Goal: Browse casually: Explore the website without a specific task or goal

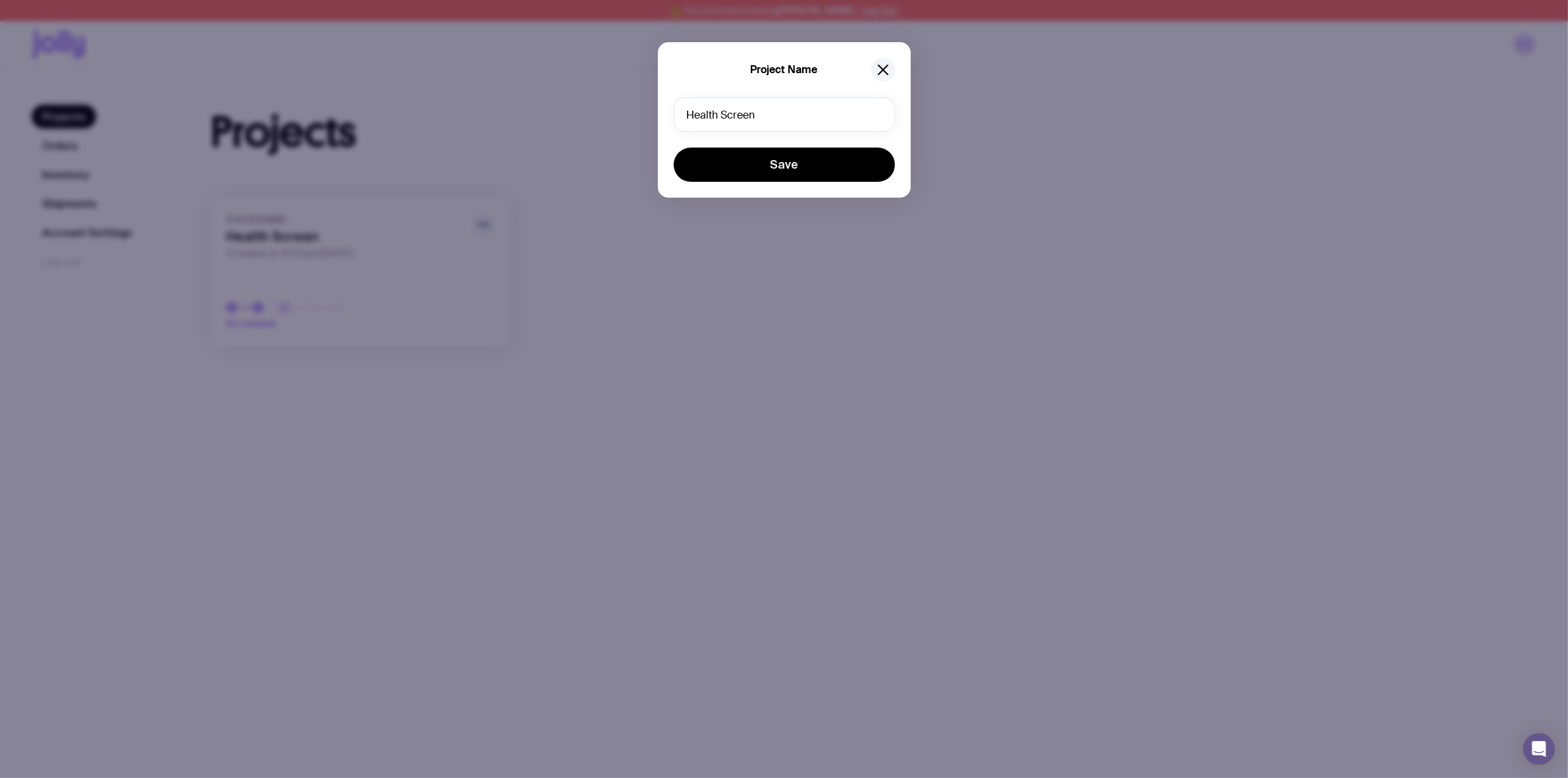
click at [763, 117] on input "Health Screen" at bounding box center [785, 114] width 222 height 34
type input "Mailor Box/Cards"
click at [674, 147] on button "Save" at bounding box center [785, 164] width 222 height 34
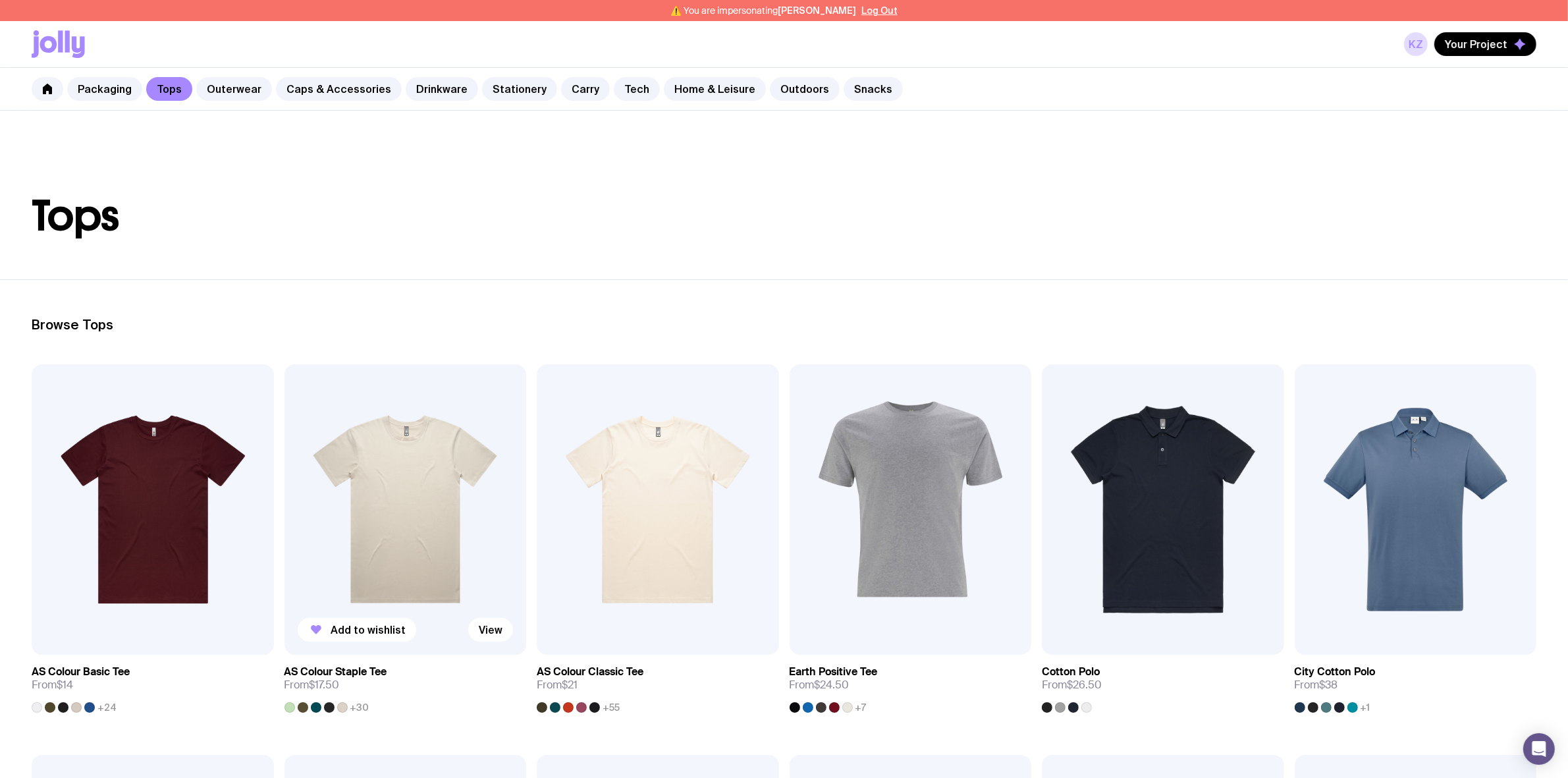
click at [419, 508] on img at bounding box center [406, 509] width 242 height 290
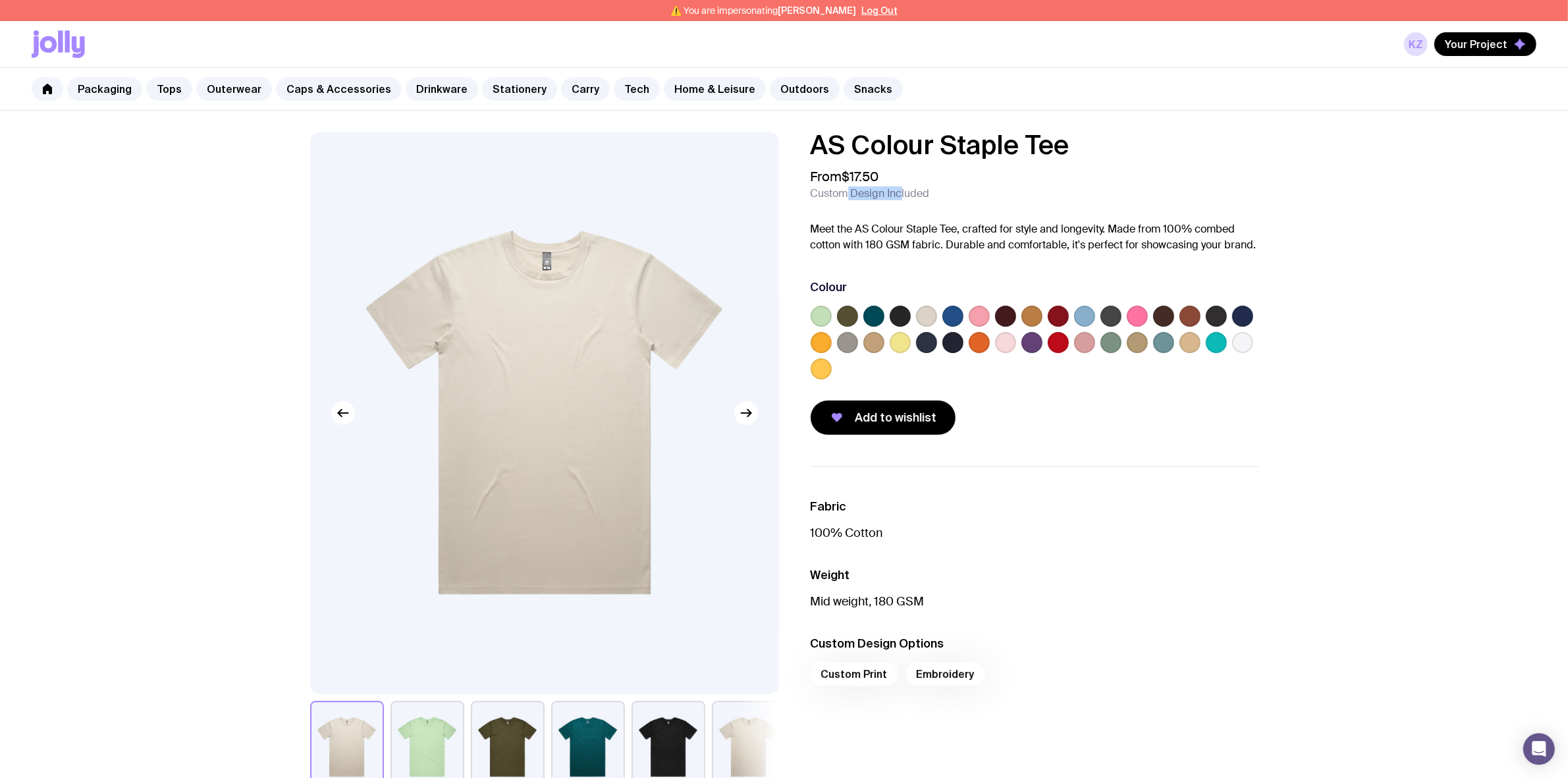
drag, startPoint x: 840, startPoint y: 190, endPoint x: 906, endPoint y: 195, distance: 66.2
click at [901, 195] on span "Custom Design Included" at bounding box center [870, 193] width 119 height 13
click at [913, 195] on span "Custom Design Included" at bounding box center [870, 193] width 119 height 13
click at [344, 97] on link "Caps & Accessories" at bounding box center [339, 89] width 126 height 24
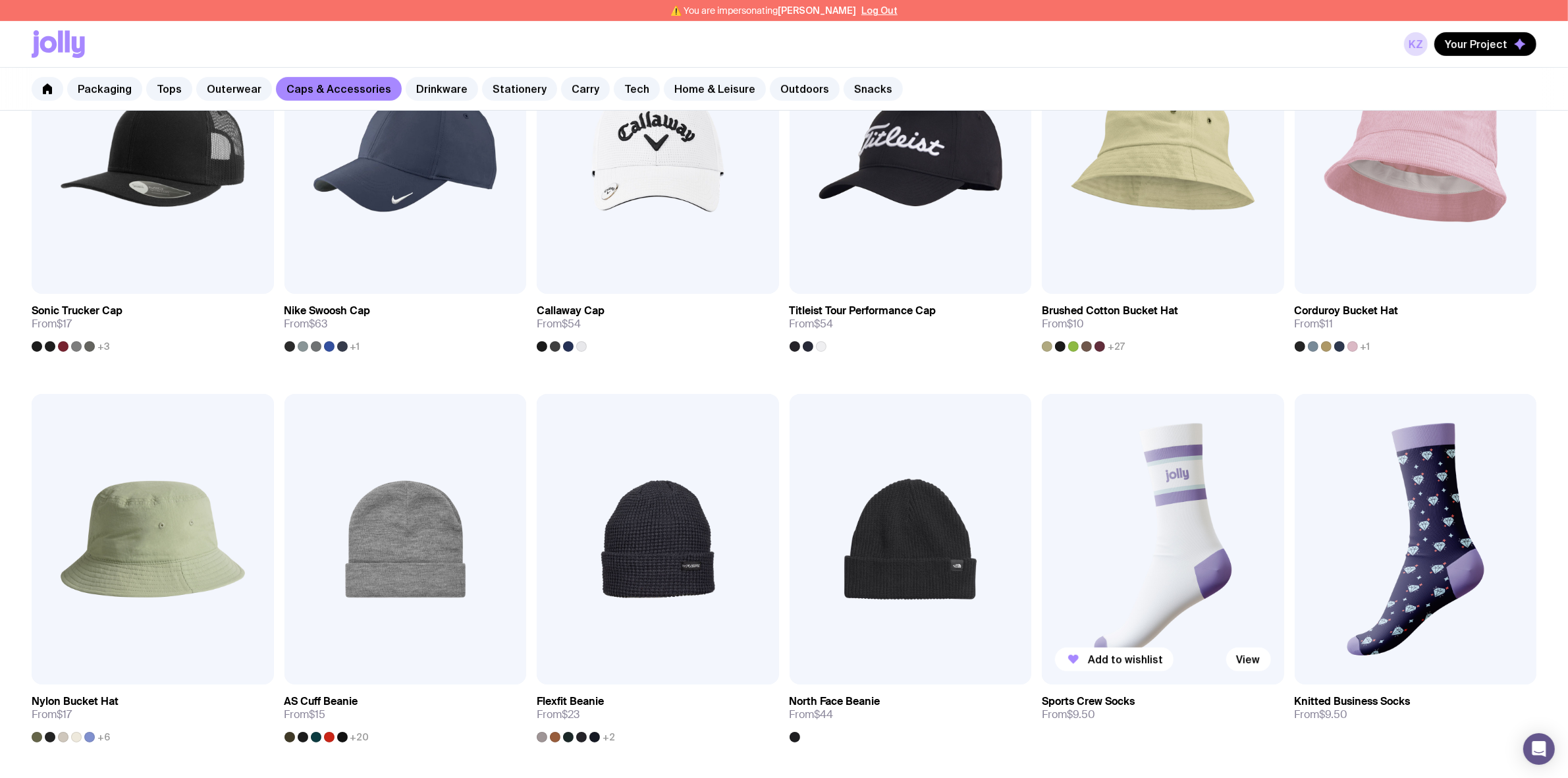
scroll to position [906, 0]
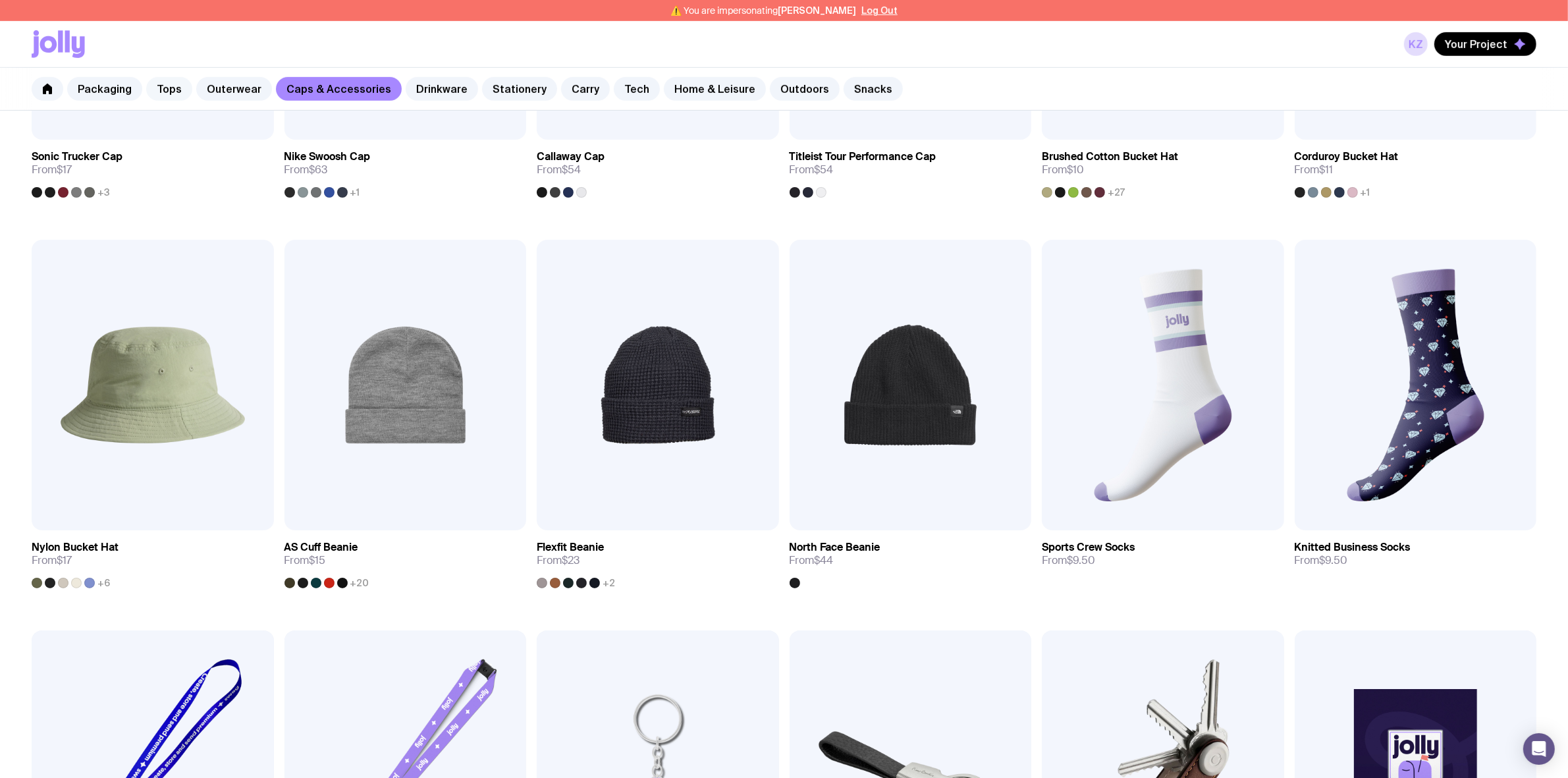
click at [169, 81] on link "Tops" at bounding box center [169, 89] width 46 height 24
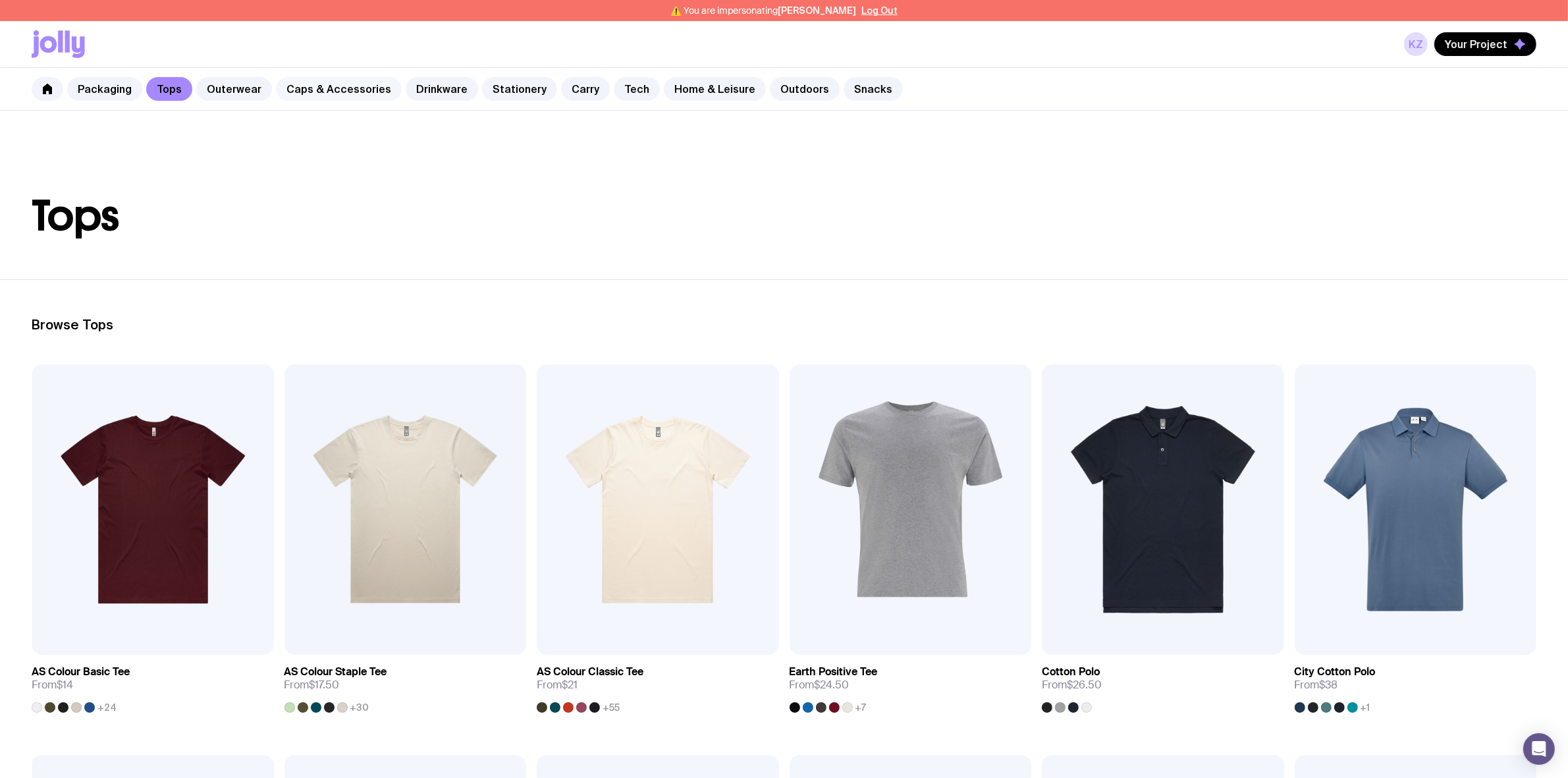
click at [297, 93] on link "Caps & Accessories" at bounding box center [339, 89] width 126 height 24
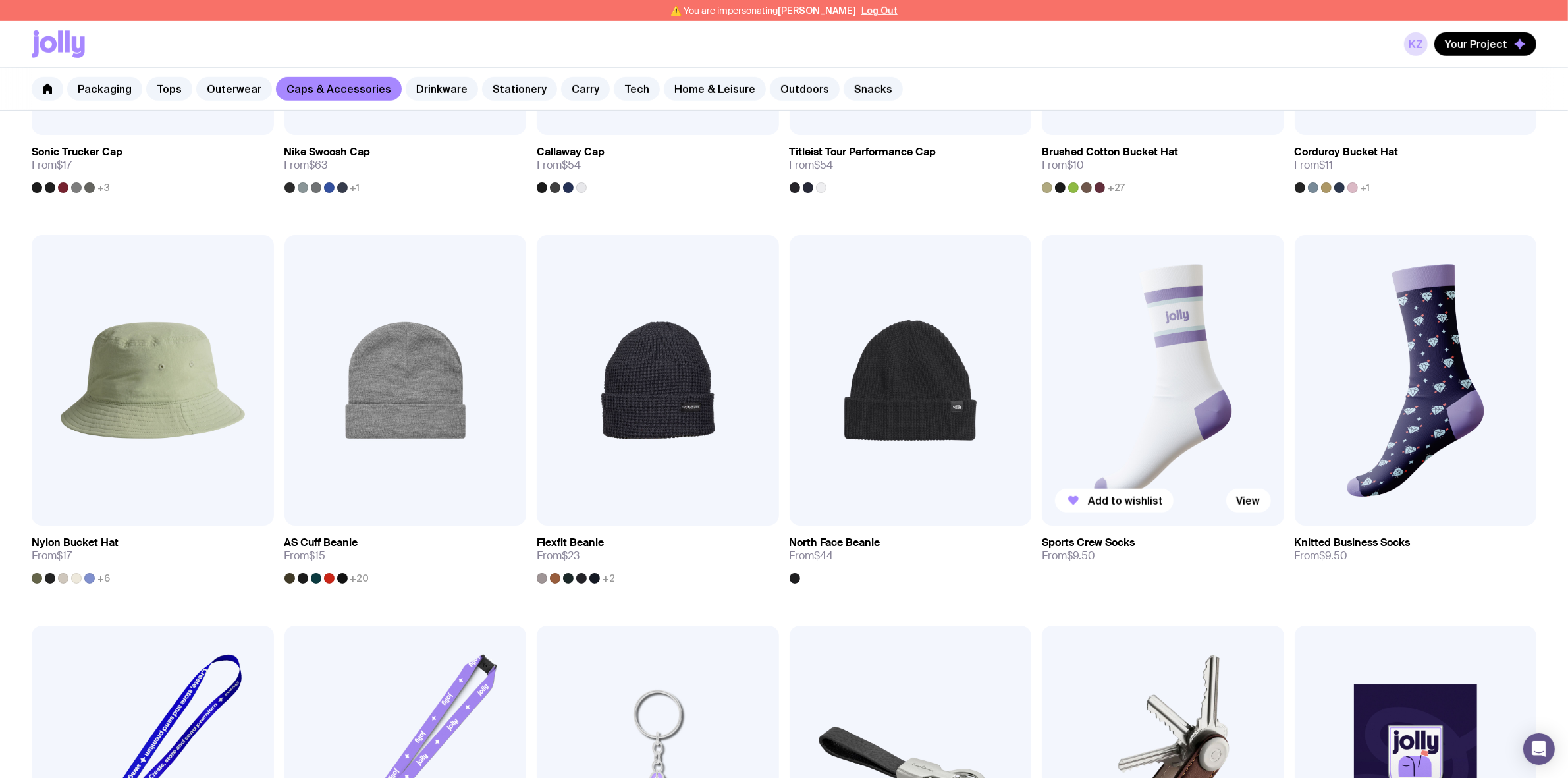
scroll to position [906, 0]
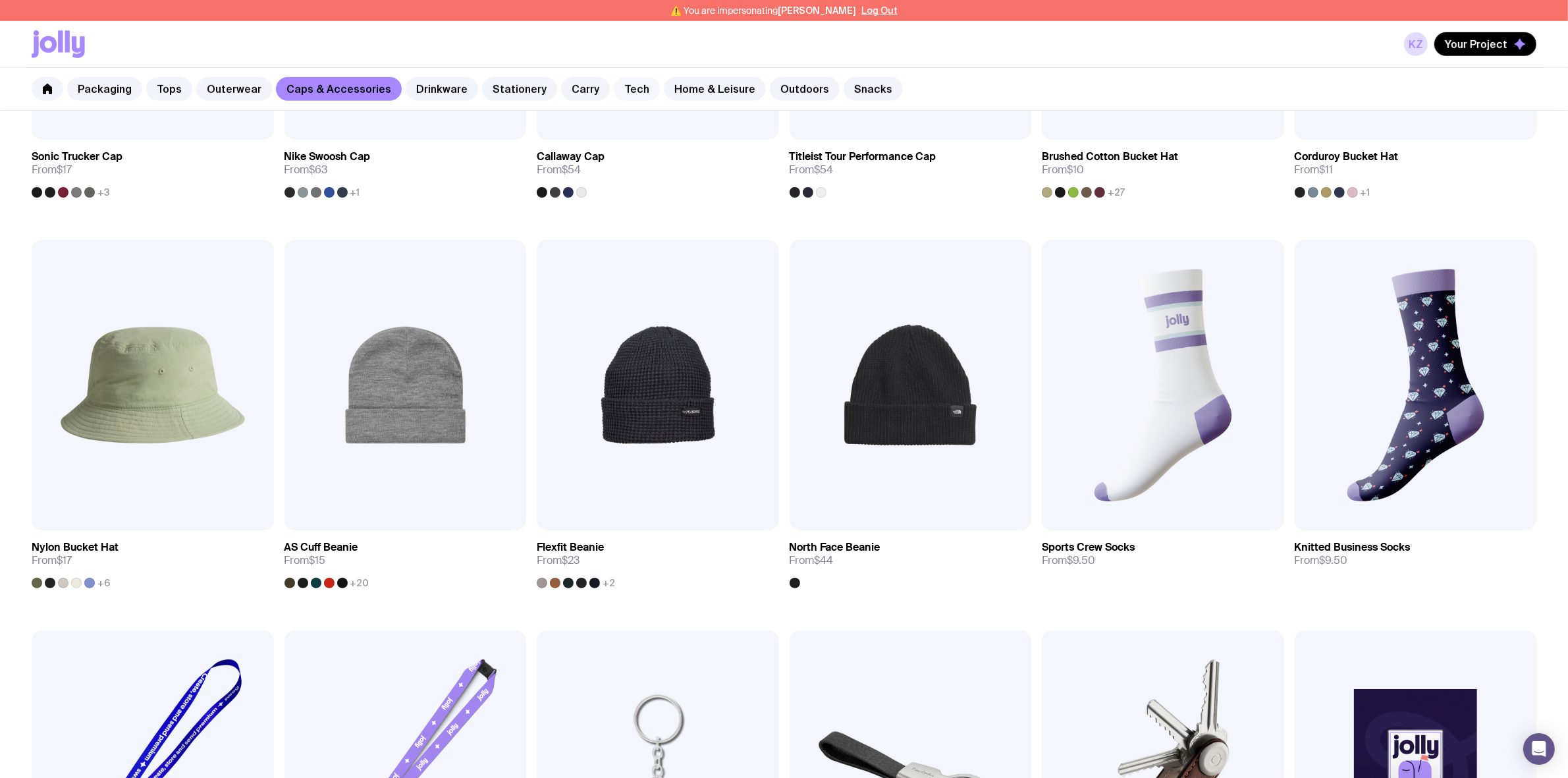
click at [614, 93] on link "Tech" at bounding box center [637, 89] width 46 height 24
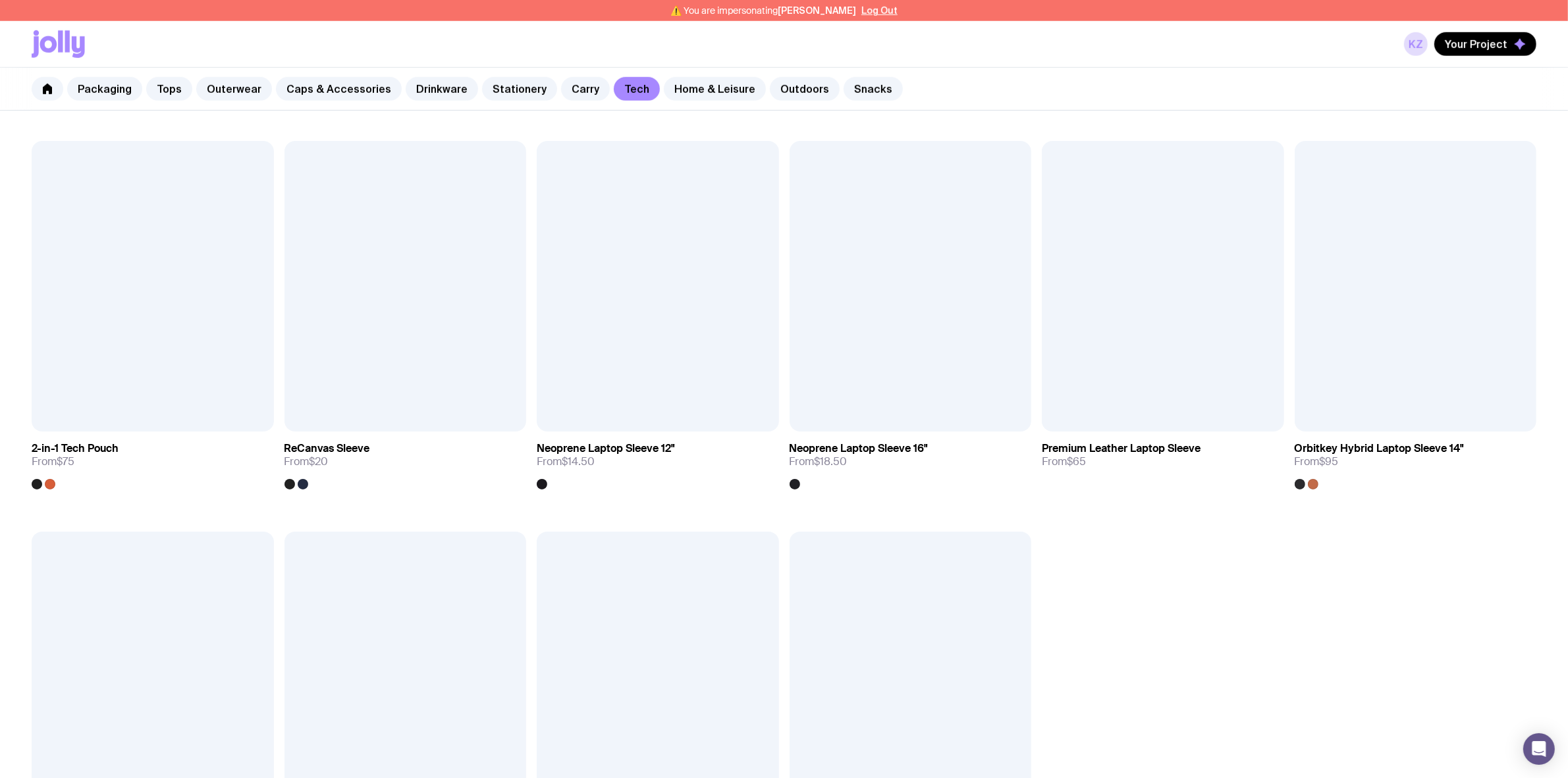
scroll to position [1400, 0]
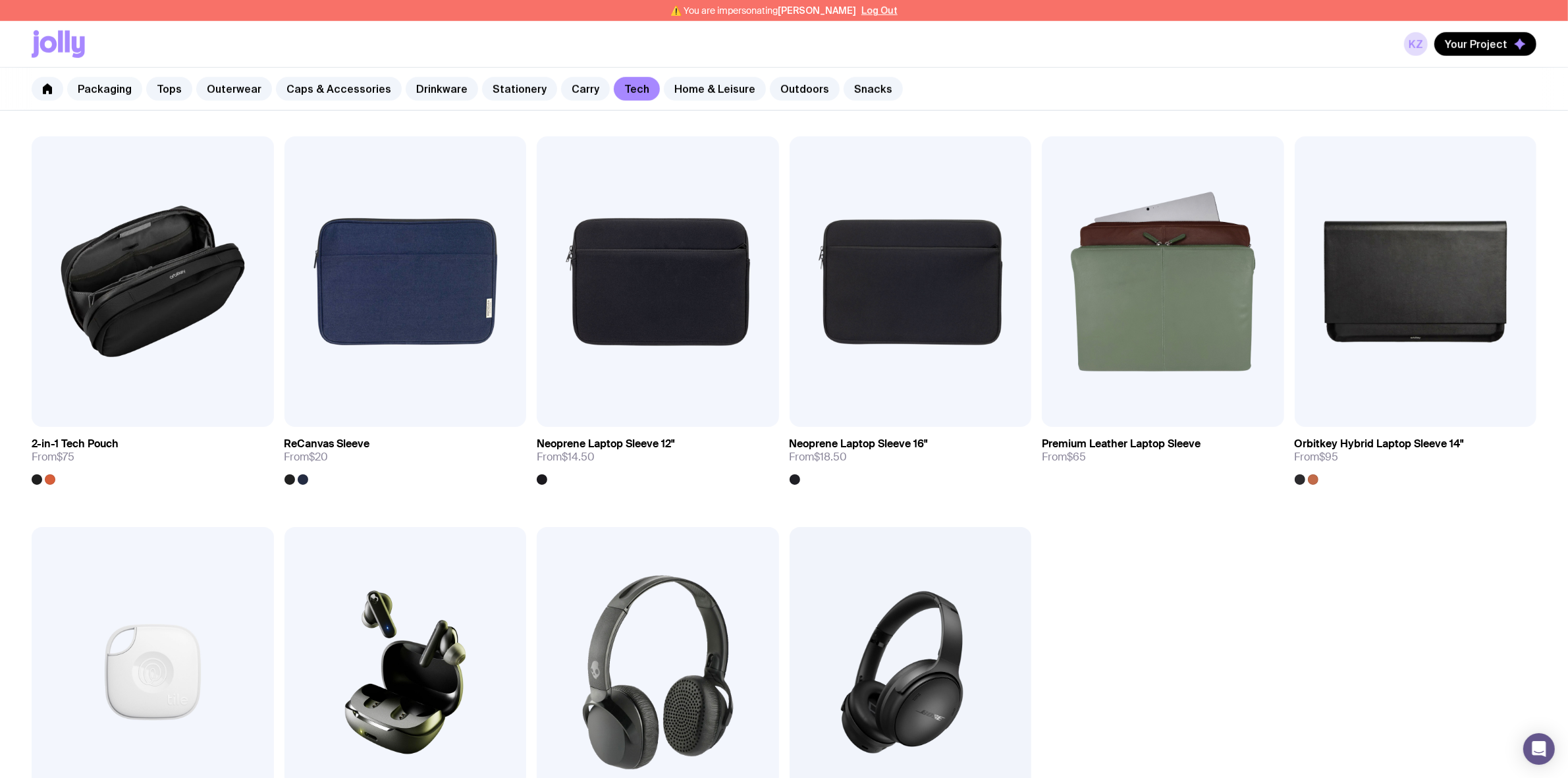
click at [104, 99] on link "Packaging" at bounding box center [104, 89] width 75 height 24
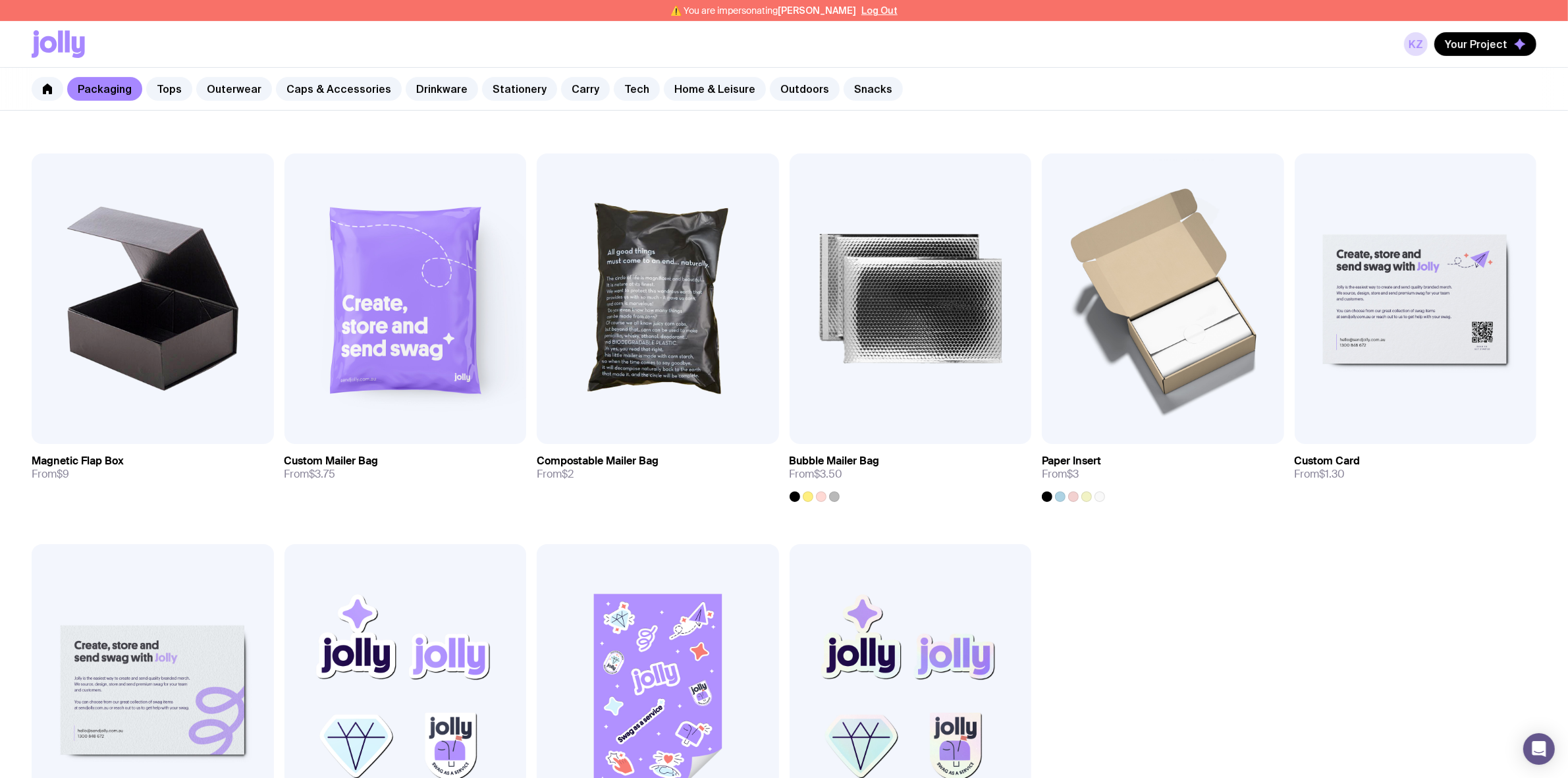
scroll to position [576, 0]
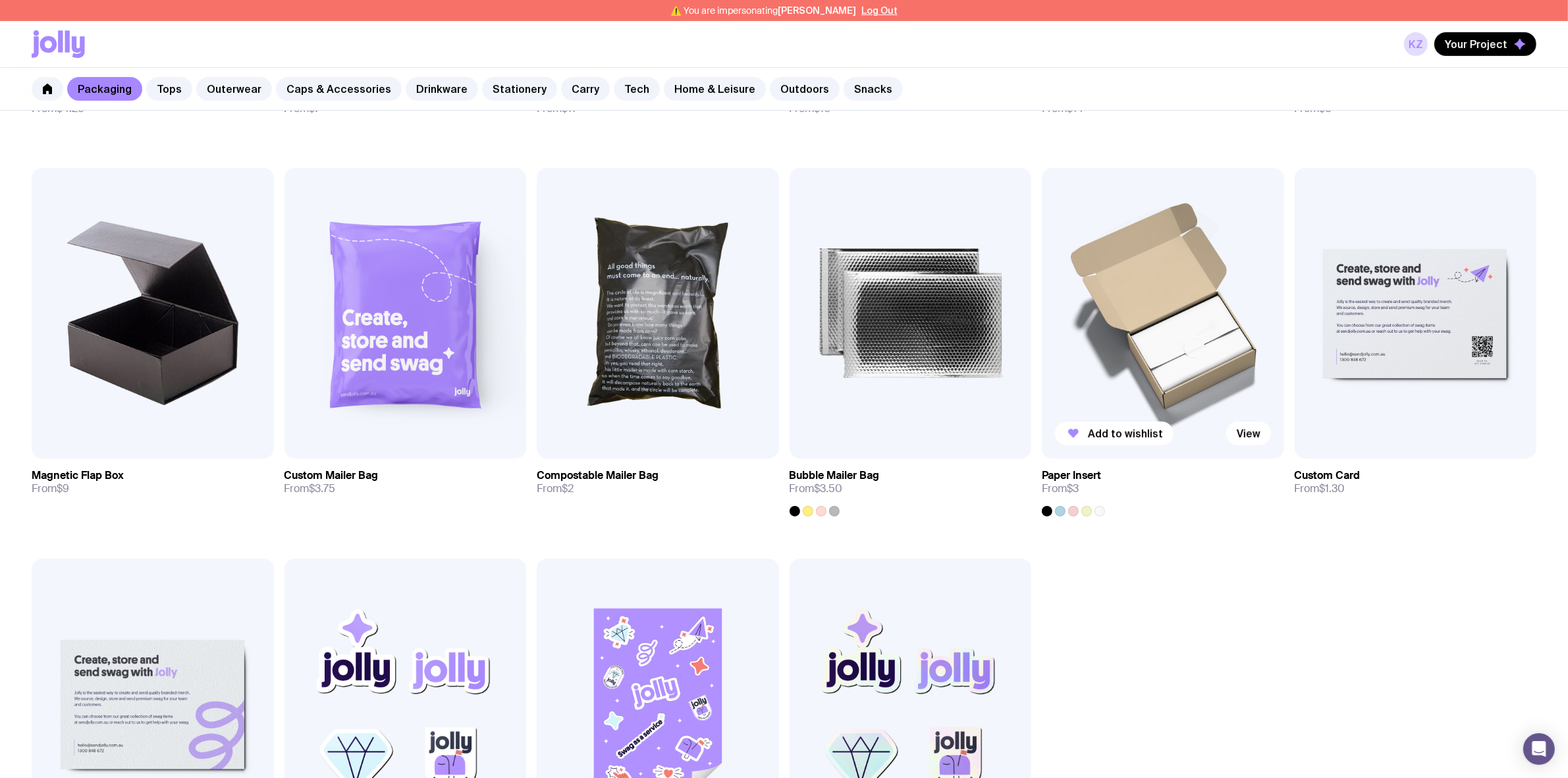
click at [1191, 373] on img at bounding box center [1163, 313] width 242 height 290
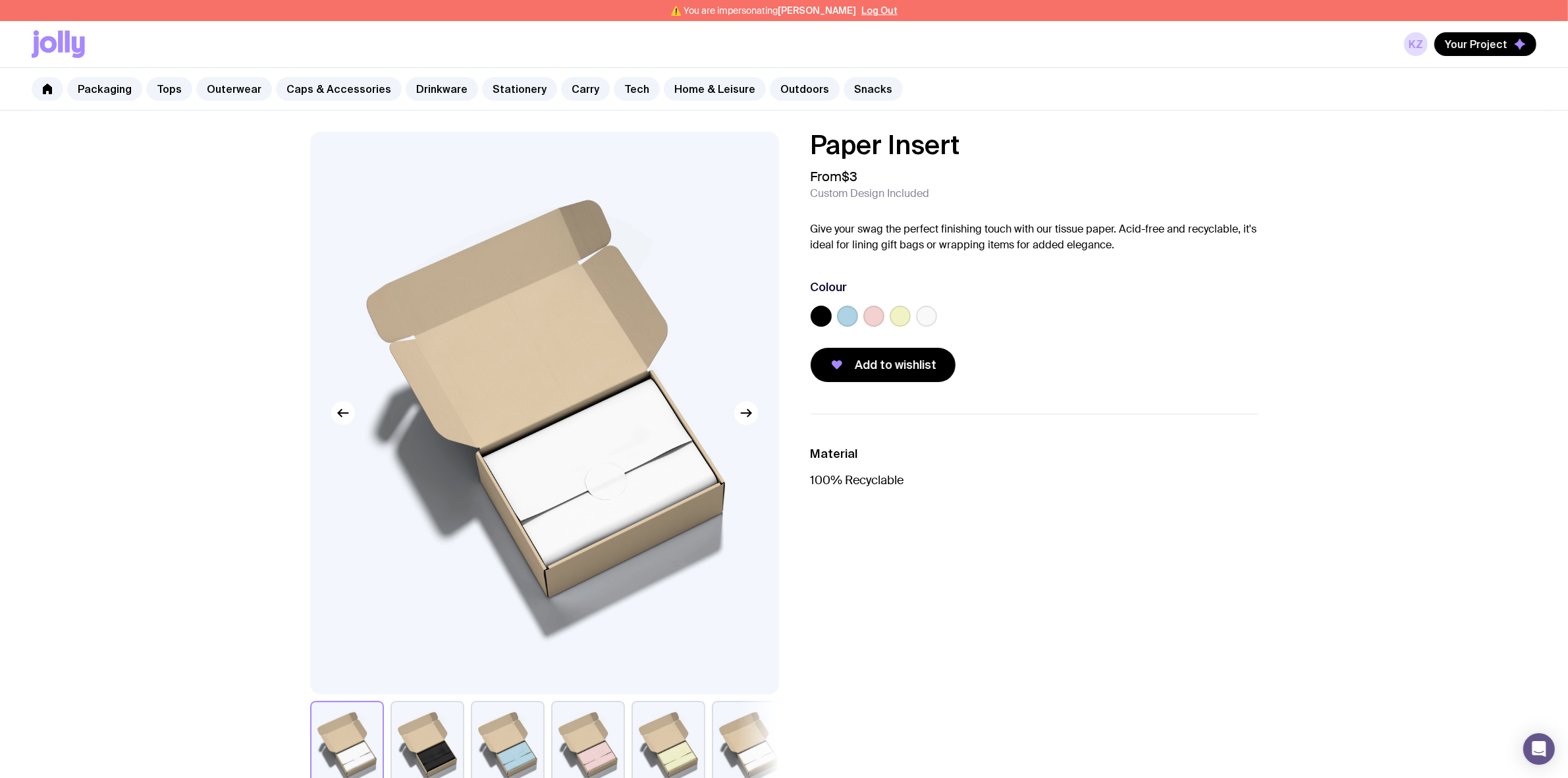
click at [846, 321] on label at bounding box center [847, 316] width 21 height 21
click at [0, 0] on input "radio" at bounding box center [0, 0] width 0 height 0
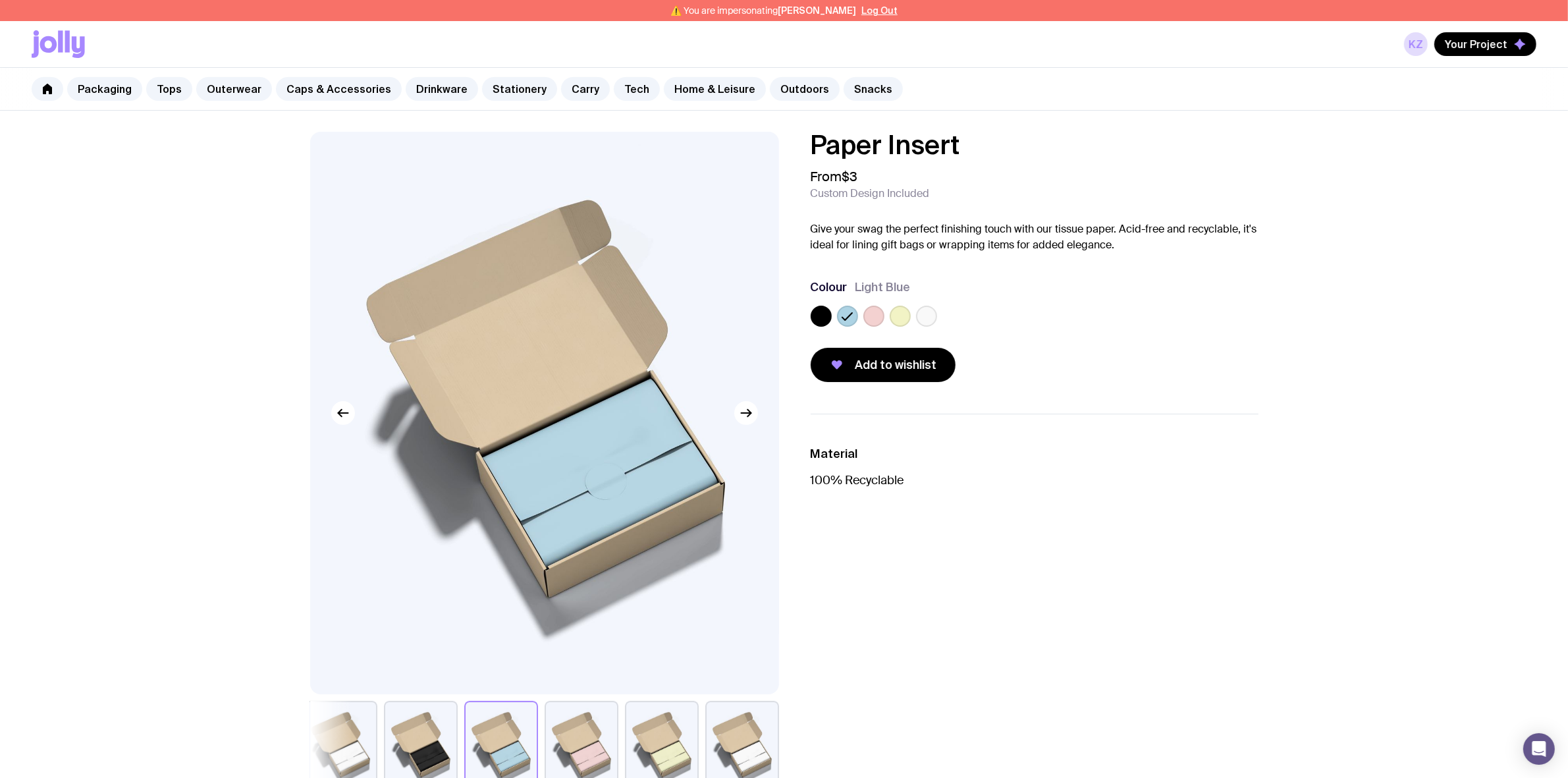
click at [877, 320] on label at bounding box center [873, 316] width 21 height 21
click at [0, 0] on input "radio" at bounding box center [0, 0] width 0 height 0
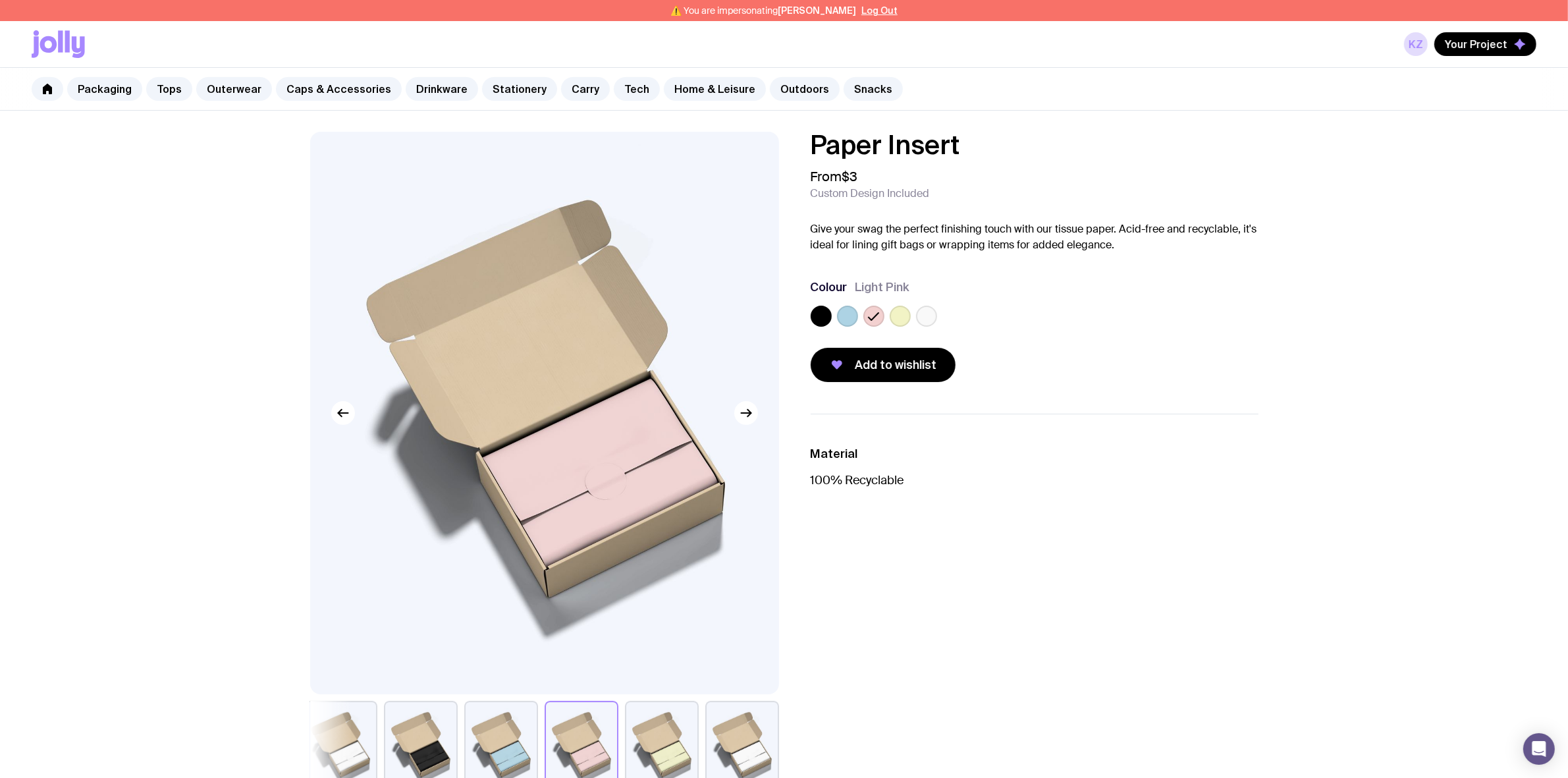
click at [893, 317] on label at bounding box center [900, 316] width 21 height 21
click at [0, 0] on input "radio" at bounding box center [0, 0] width 0 height 0
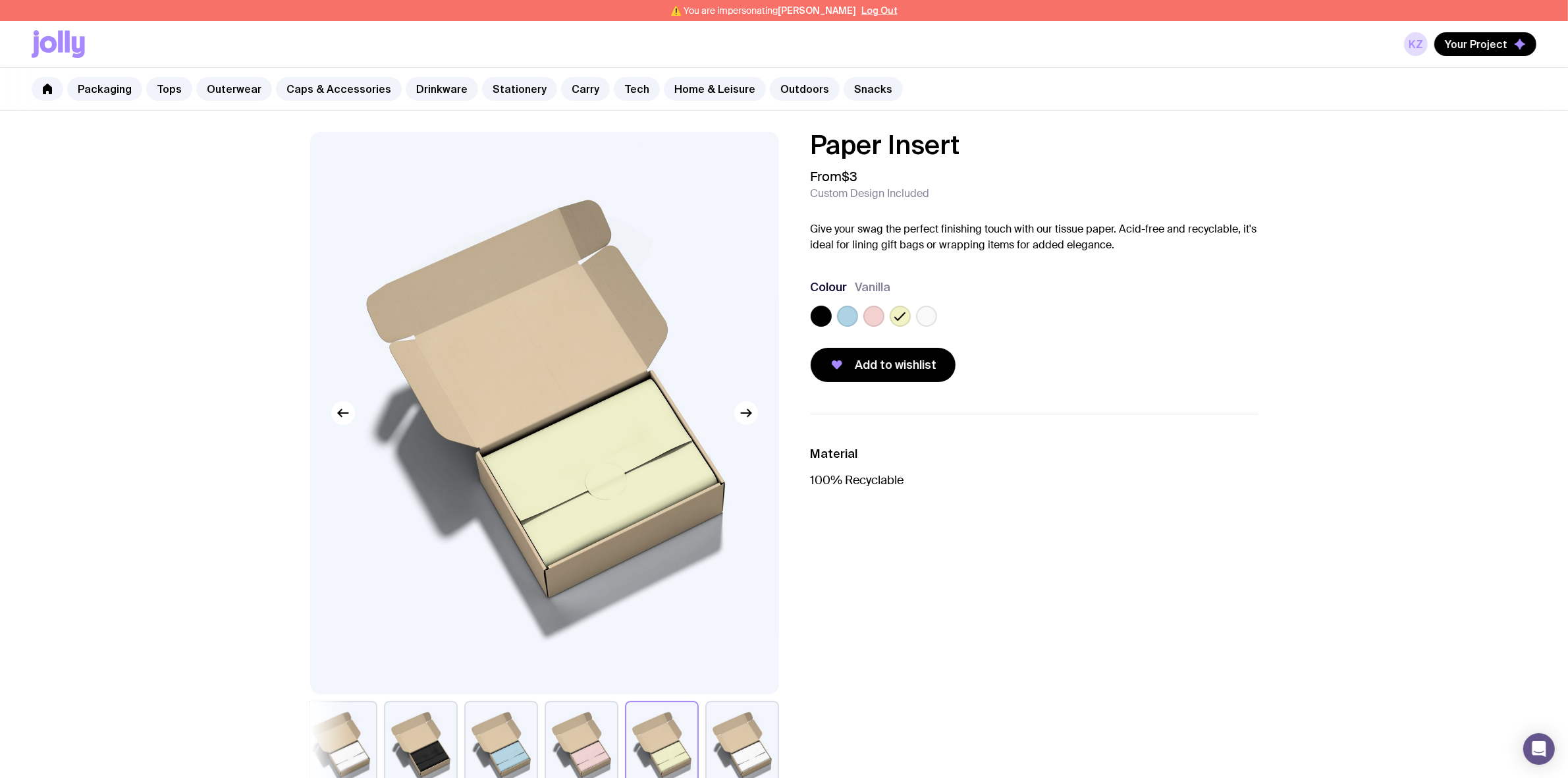
click at [923, 321] on label at bounding box center [926, 316] width 21 height 21
click at [0, 0] on input "radio" at bounding box center [0, 0] width 0 height 0
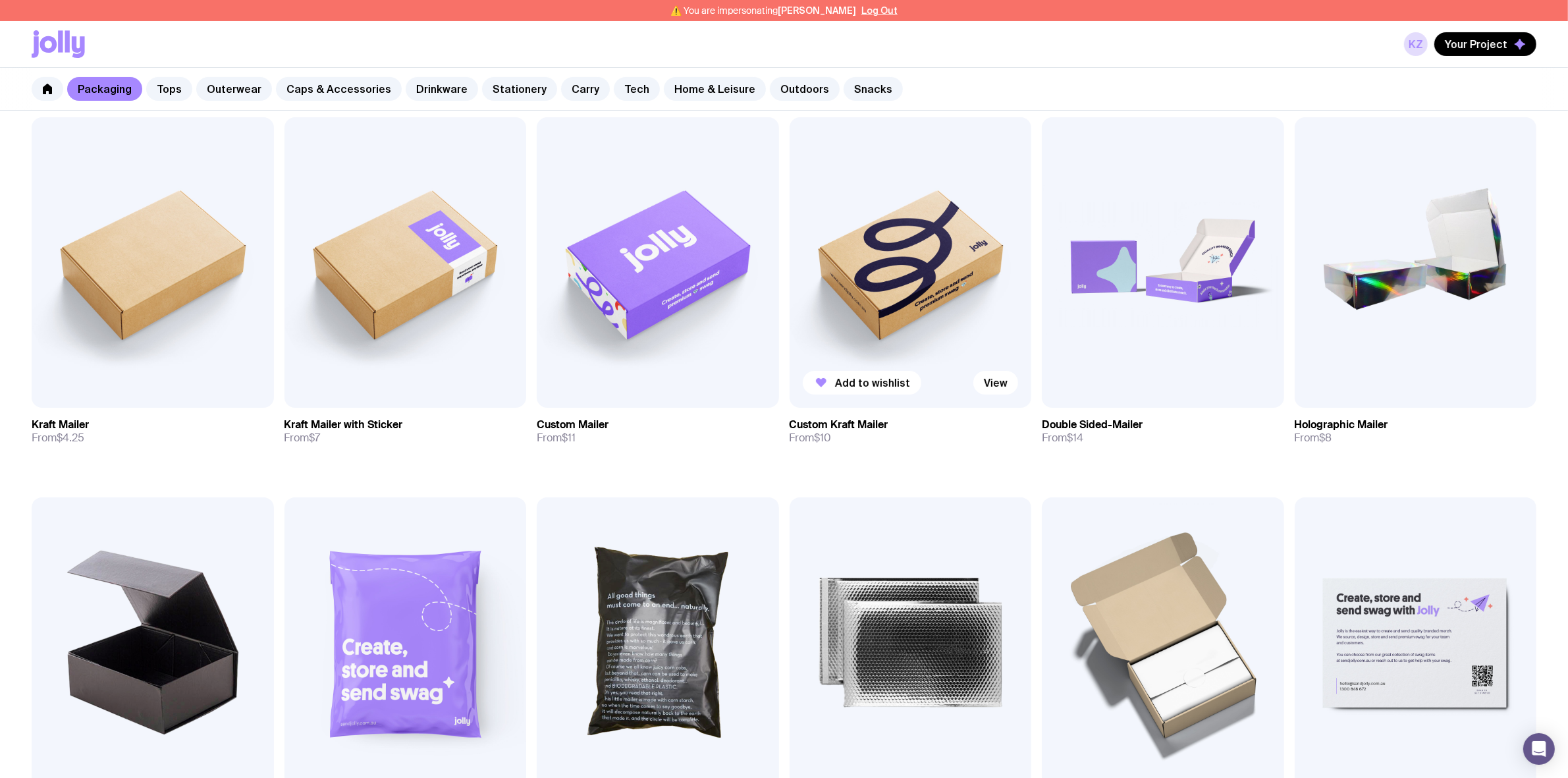
scroll to position [165, 0]
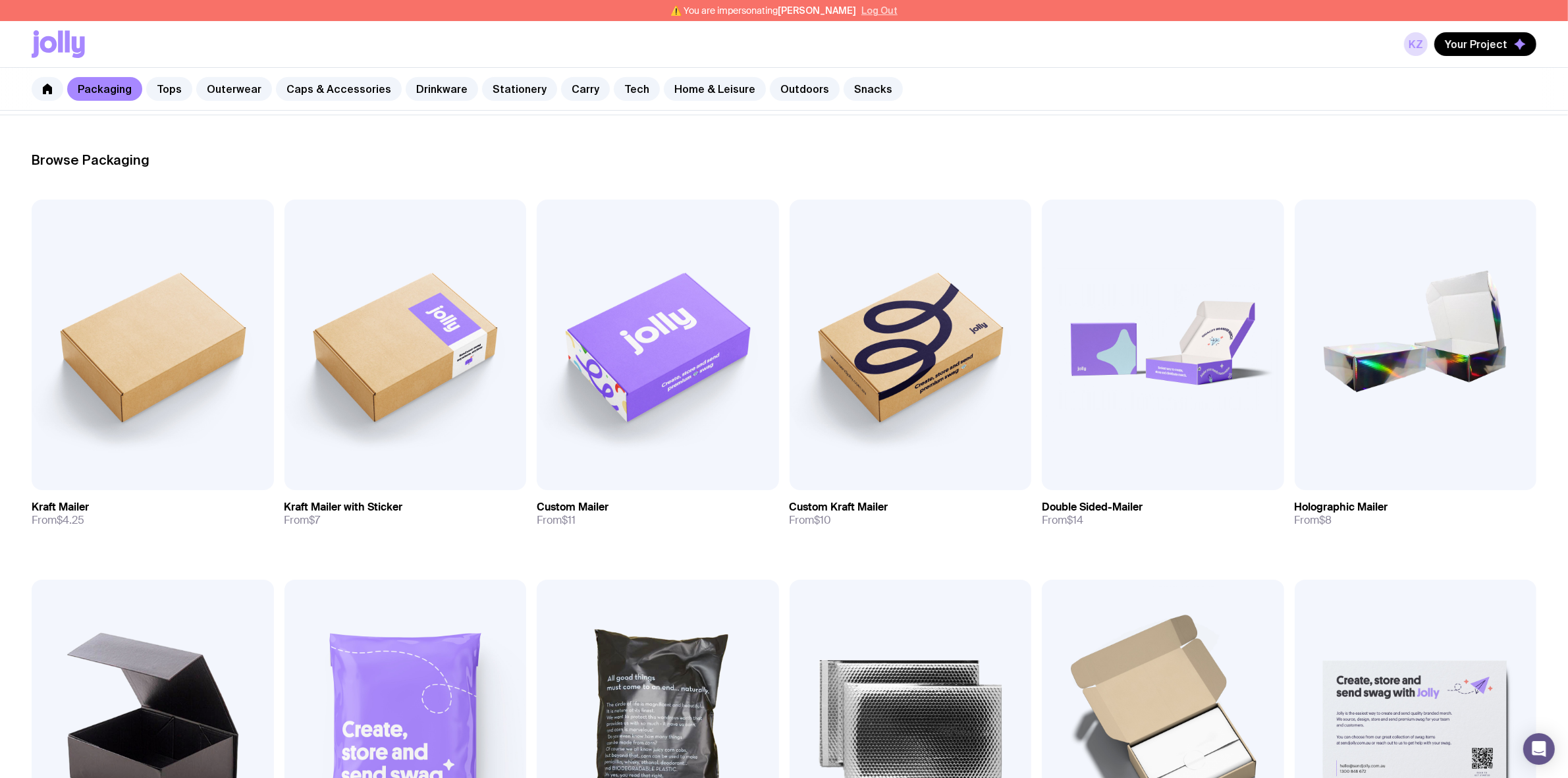
click at [862, 12] on button "Log Out" at bounding box center [880, 10] width 36 height 10
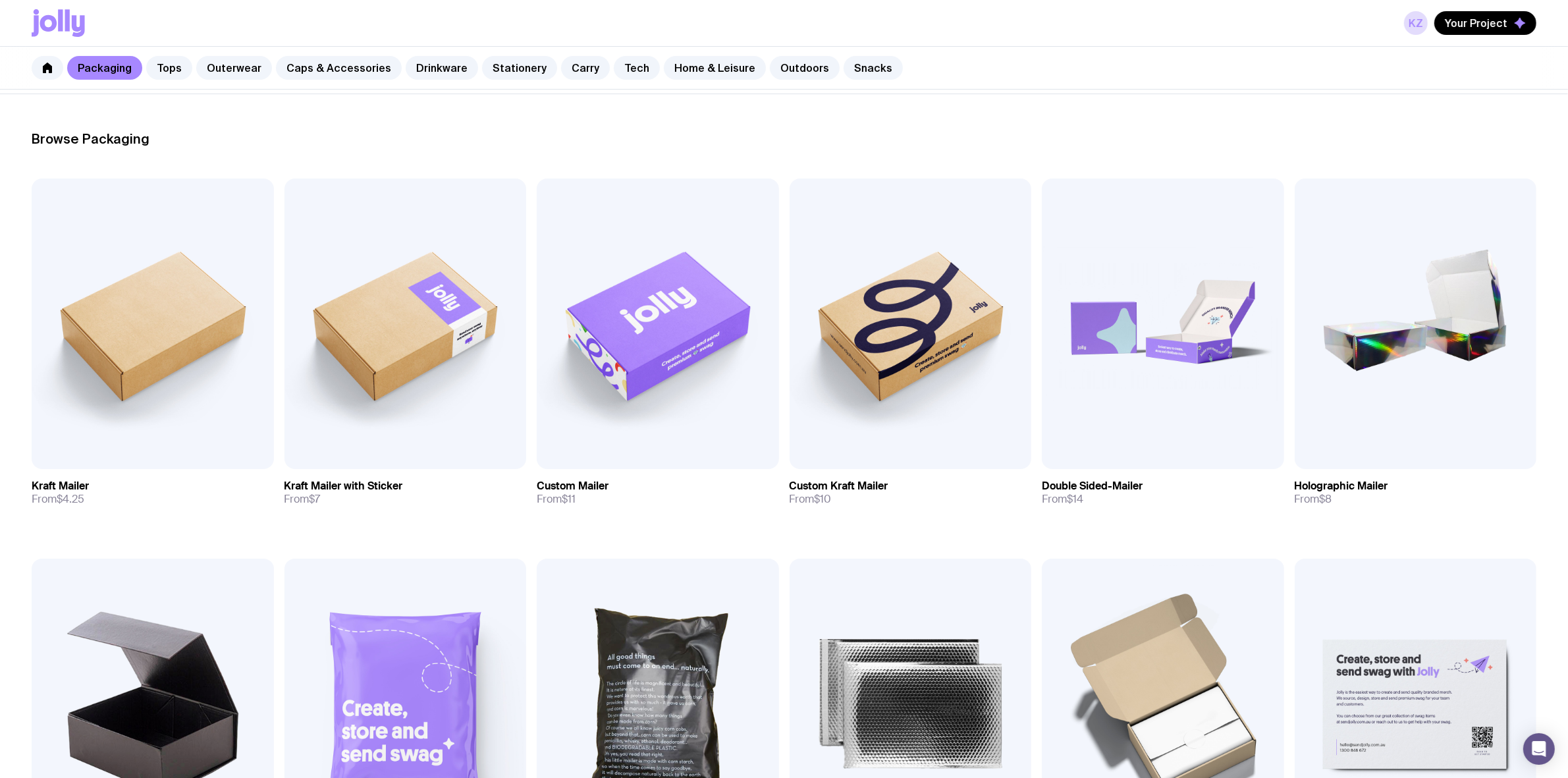
scroll to position [143, 0]
